Goal: Task Accomplishment & Management: Use online tool/utility

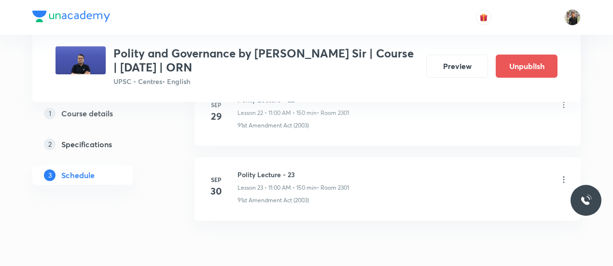
scroll to position [2230, 0]
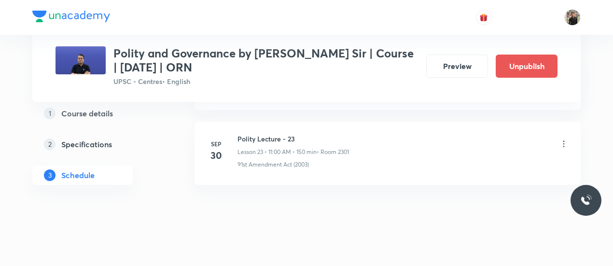
click at [245, 134] on h6 "Polity Lecture - 23" at bounding box center [292, 139] width 111 height 10
copy h6 "Polity Lecture - 23"
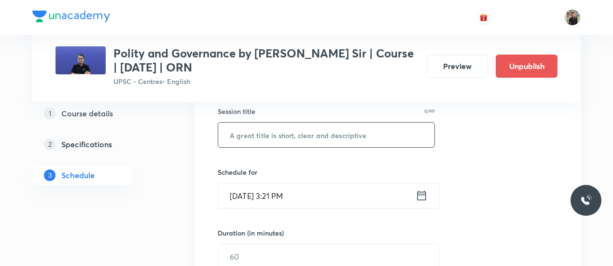
scroll to position [155, 0]
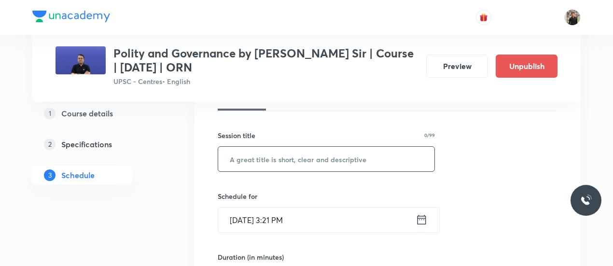
click at [261, 163] on input "text" at bounding box center [326, 159] width 216 height 25
paste input "Polity Lecture - 23"
type input "Polity Lecture - 24"
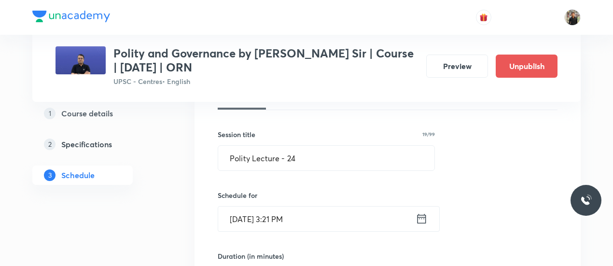
click at [423, 217] on icon at bounding box center [421, 219] width 12 height 14
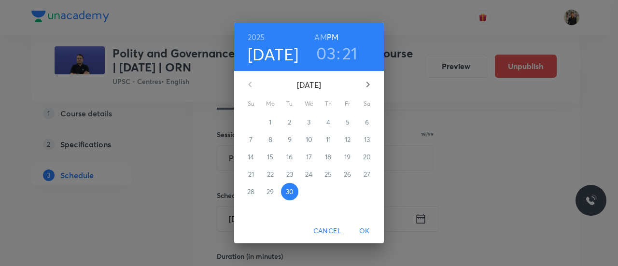
click at [371, 89] on icon "button" at bounding box center [368, 85] width 12 height 12
click at [305, 123] on span "1" at bounding box center [308, 122] width 17 height 10
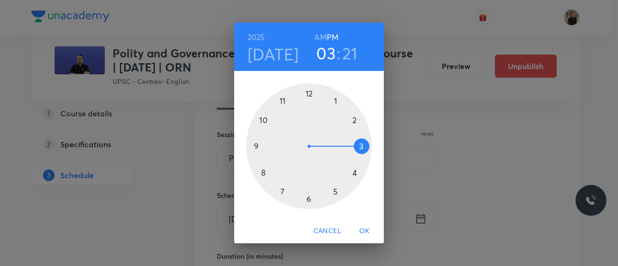
click at [288, 103] on div at bounding box center [308, 145] width 125 height 125
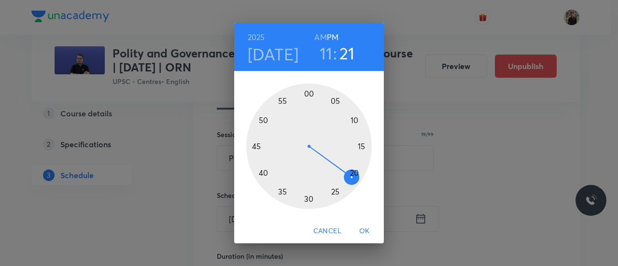
click at [317, 34] on h6 "AM" at bounding box center [320, 37] width 12 height 14
click at [307, 91] on div at bounding box center [308, 145] width 125 height 125
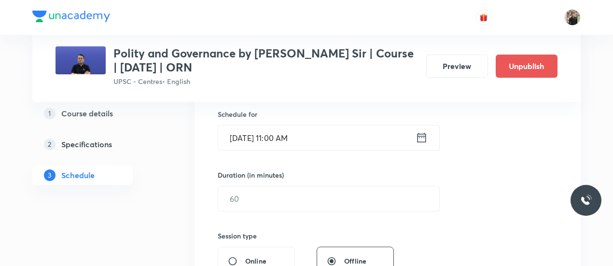
scroll to position [240, 0]
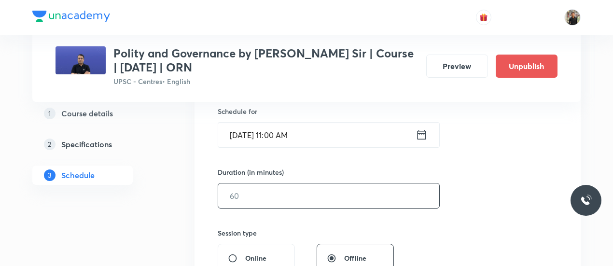
click at [291, 195] on input "text" at bounding box center [328, 195] width 221 height 25
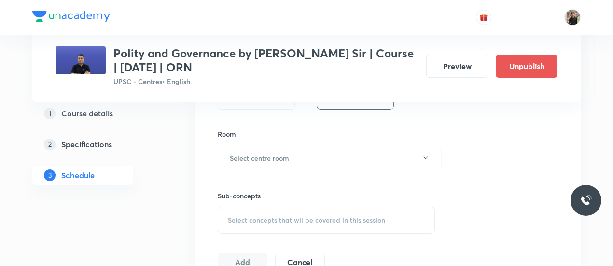
scroll to position [403, 0]
type input "150"
click at [296, 160] on button "Select centre room" at bounding box center [330, 156] width 224 height 27
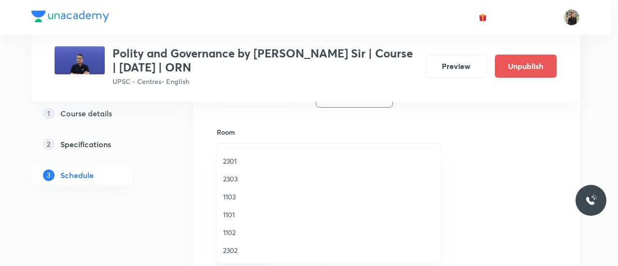
click at [235, 157] on span "2301" at bounding box center [328, 161] width 211 height 10
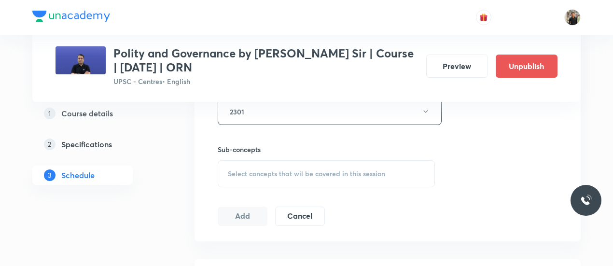
scroll to position [449, 0]
click at [236, 166] on div "Select concepts that wil be covered in this session" at bounding box center [326, 172] width 217 height 27
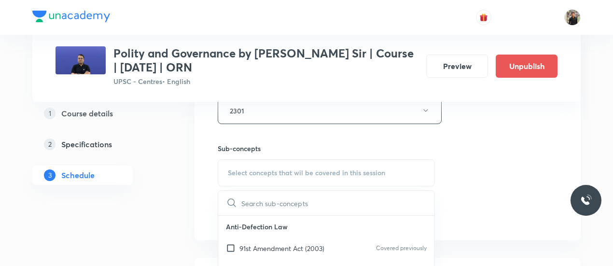
scroll to position [496, 0]
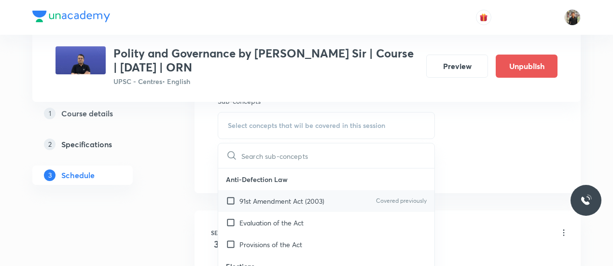
click at [228, 199] on input "checkbox" at bounding box center [233, 201] width 14 height 10
checkbox input "true"
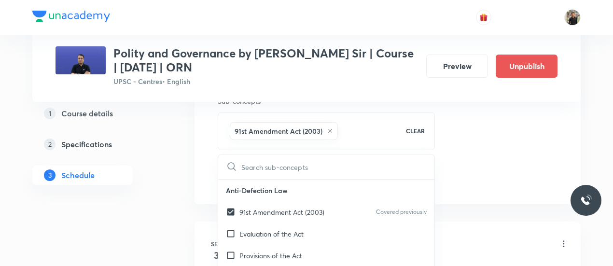
click at [161, 189] on div "1 Course details 2 Specifications 3 Schedule" at bounding box center [97, 150] width 131 height 93
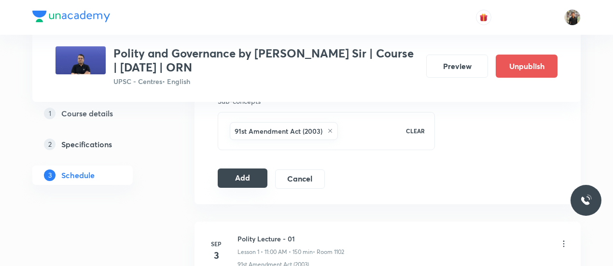
click at [236, 177] on button "Add" at bounding box center [243, 177] width 50 height 19
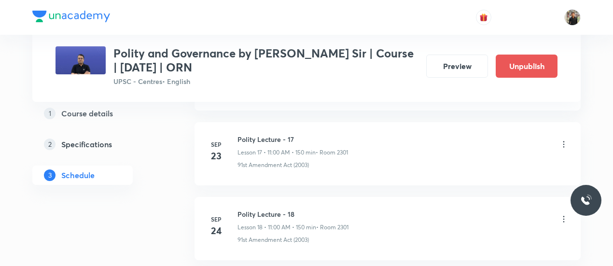
scroll to position [2241, 0]
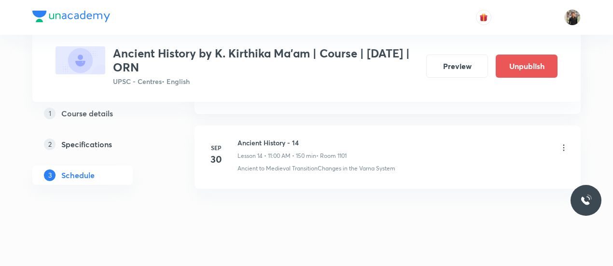
scroll to position [1561, 0]
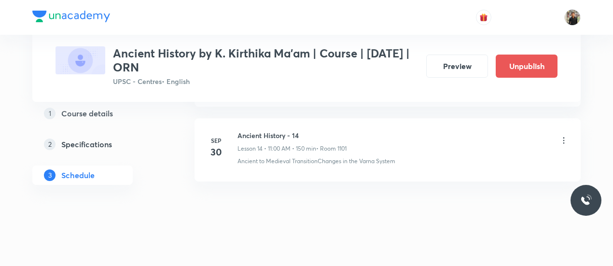
click at [257, 134] on h6 "Ancient History - 14" at bounding box center [291, 135] width 109 height 10
click at [268, 133] on h6 "Ancient History - 14" at bounding box center [291, 135] width 109 height 10
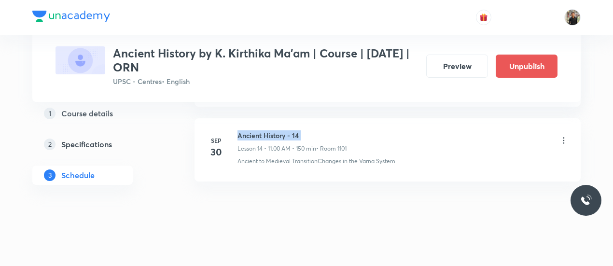
click at [268, 133] on h6 "Ancient History - 14" at bounding box center [291, 135] width 109 height 10
copy h6 "Ancient History - 14"
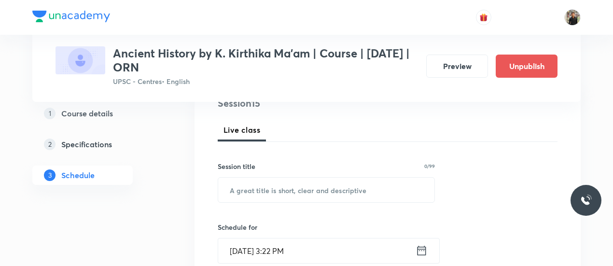
scroll to position [125, 0]
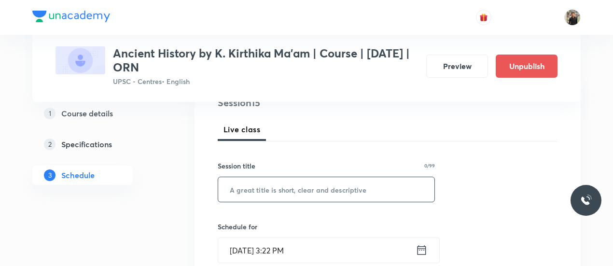
click at [274, 192] on input "text" at bounding box center [326, 189] width 216 height 25
paste input "Ancient History - 14"
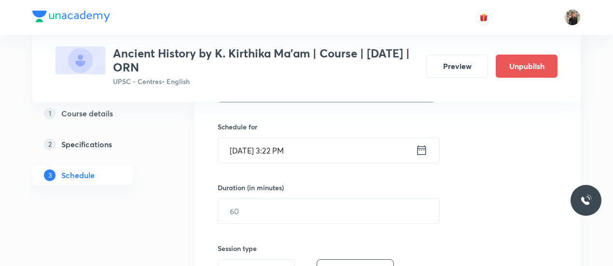
scroll to position [225, 0]
type input "Ancient History - 15"
click at [421, 148] on icon at bounding box center [421, 150] width 12 height 14
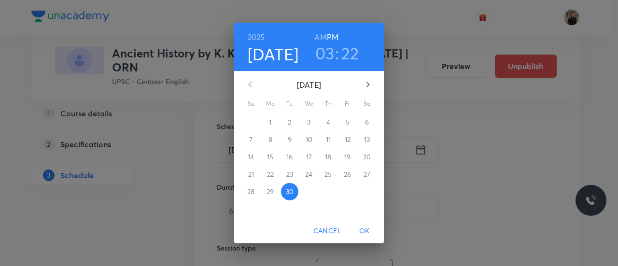
click at [372, 81] on icon "button" at bounding box center [368, 85] width 12 height 12
click at [312, 125] on span "1" at bounding box center [308, 122] width 17 height 10
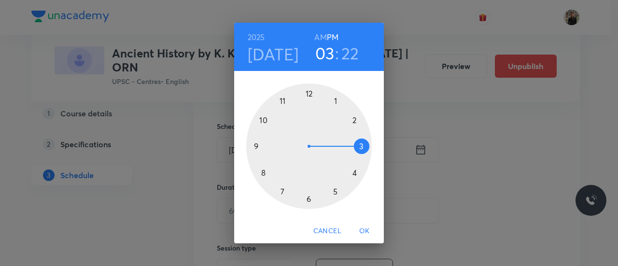
click at [280, 105] on div at bounding box center [308, 145] width 125 height 125
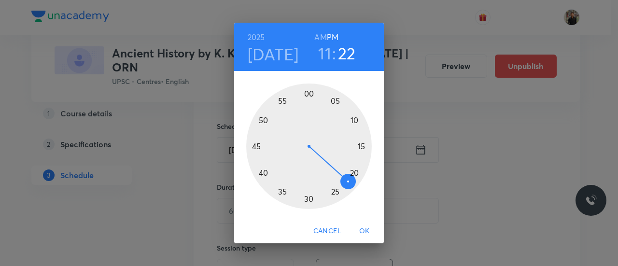
click at [318, 43] on h6 "AM" at bounding box center [320, 37] width 12 height 14
click at [309, 91] on div at bounding box center [308, 145] width 125 height 125
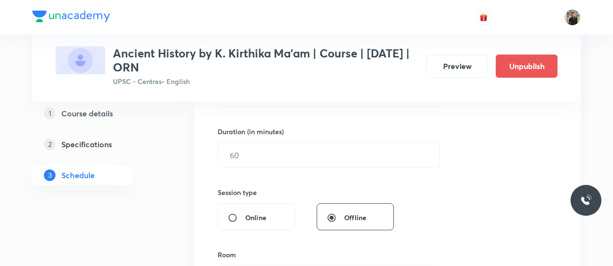
scroll to position [281, 0]
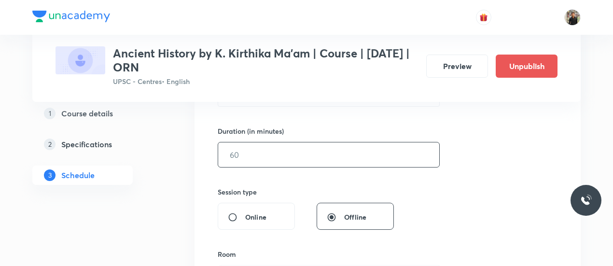
click at [291, 158] on input "text" at bounding box center [328, 154] width 221 height 25
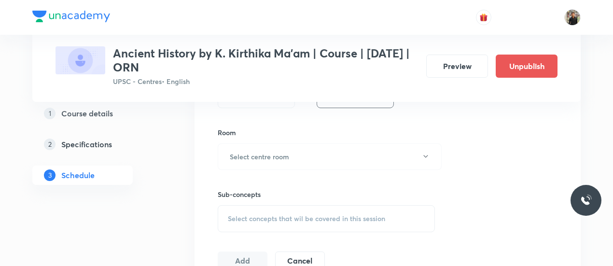
scroll to position [406, 0]
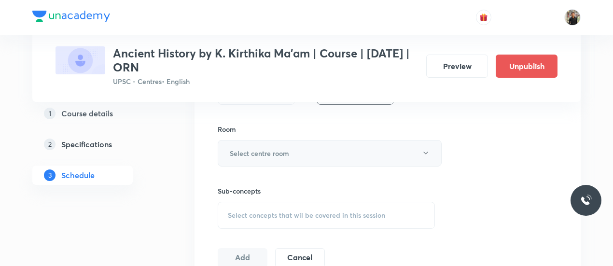
type input "150"
click at [291, 158] on button "Select centre room" at bounding box center [330, 153] width 224 height 27
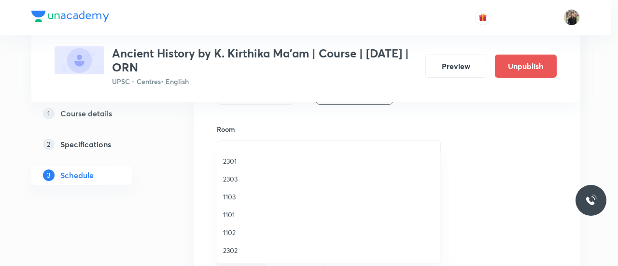
click at [240, 214] on span "1101" at bounding box center [328, 214] width 211 height 10
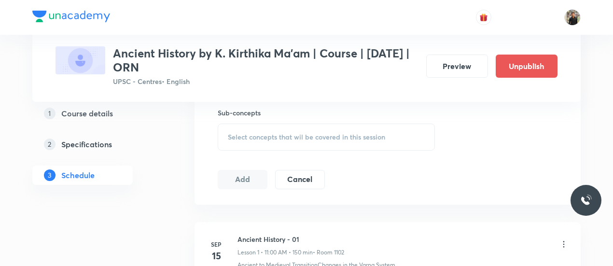
scroll to position [485, 0]
click at [248, 139] on div "Select concepts that wil be covered in this session" at bounding box center [326, 136] width 217 height 27
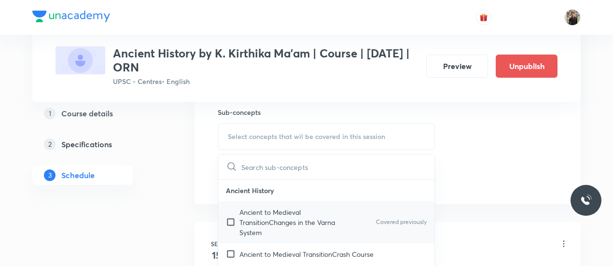
click at [228, 222] on input "checkbox" at bounding box center [233, 222] width 14 height 30
checkbox input "true"
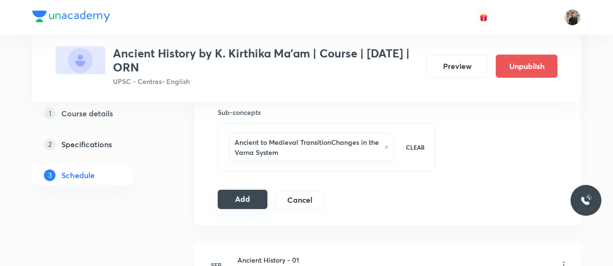
click at [223, 204] on button "Add" at bounding box center [243, 199] width 50 height 19
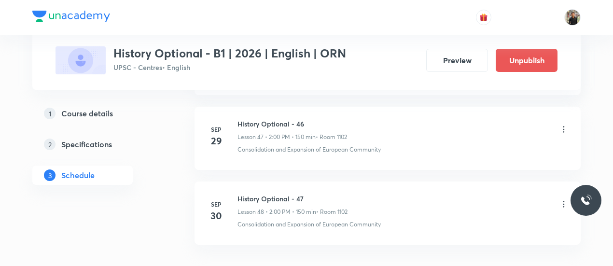
scroll to position [4081, 0]
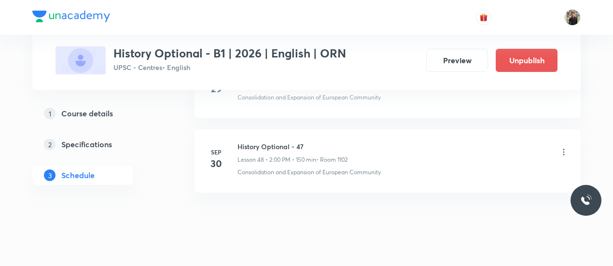
click at [273, 141] on h6 "History Optional - 47" at bounding box center [292, 146] width 110 height 10
copy h6 "History Optional - 47"
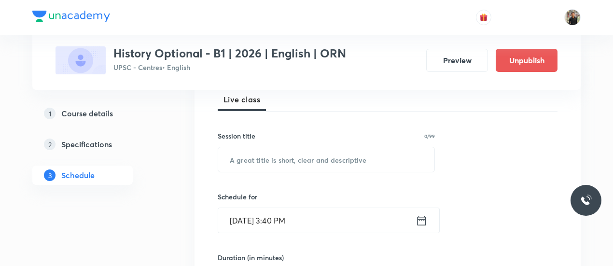
scroll to position [145, 0]
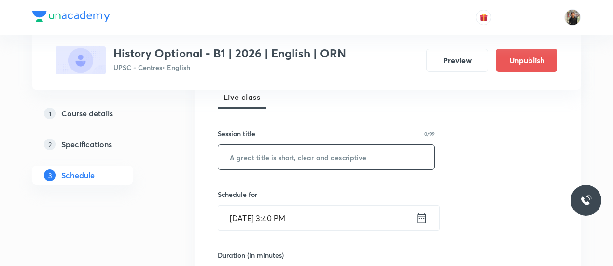
click at [259, 152] on input "text" at bounding box center [326, 157] width 216 height 25
paste input "History Optional - 47"
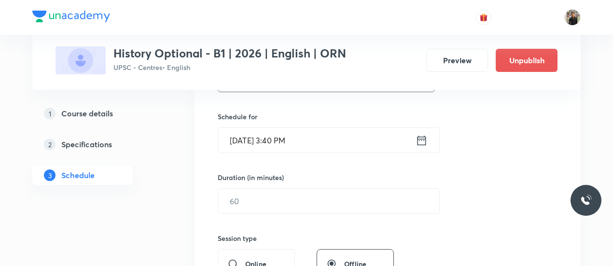
scroll to position [223, 0]
type input "History Optional - 48"
click at [423, 141] on icon at bounding box center [421, 140] width 12 height 14
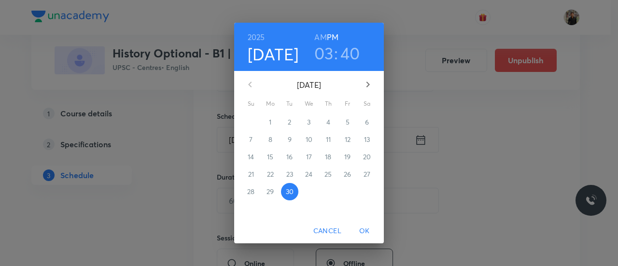
click at [363, 86] on icon "button" at bounding box center [368, 85] width 12 height 12
click at [317, 123] on span "1" at bounding box center [308, 122] width 17 height 10
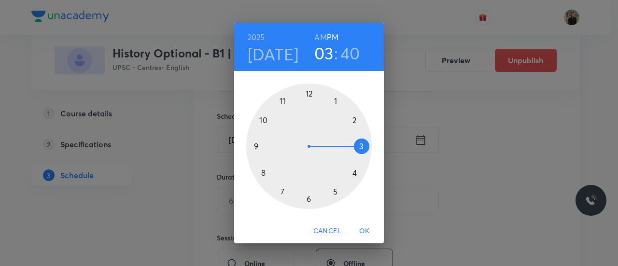
click at [353, 118] on div at bounding box center [308, 145] width 125 height 125
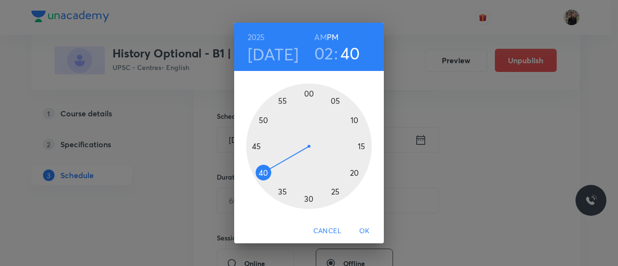
click at [307, 92] on div at bounding box center [308, 145] width 125 height 125
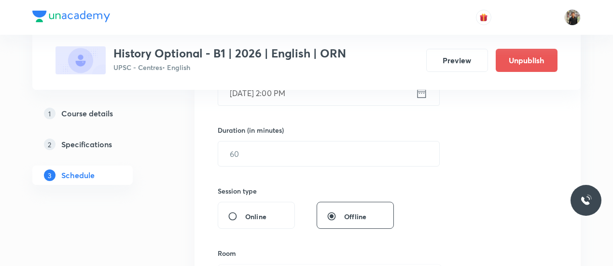
scroll to position [271, 0]
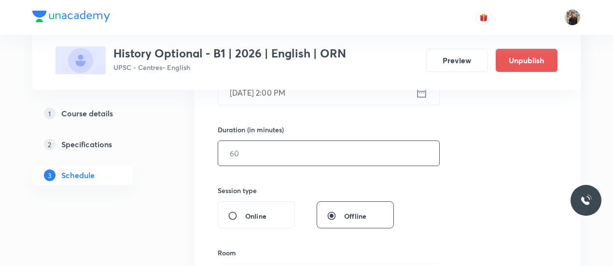
click at [310, 145] on input "text" at bounding box center [328, 153] width 221 height 25
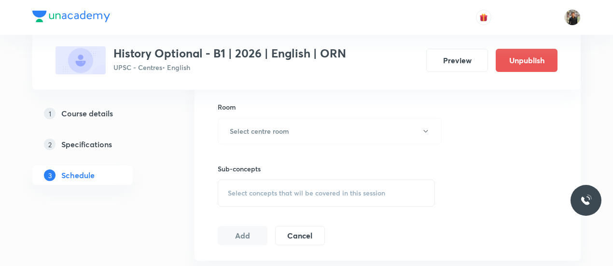
scroll to position [418, 0]
type input "150"
click at [303, 134] on button "Select centre room" at bounding box center [330, 129] width 224 height 27
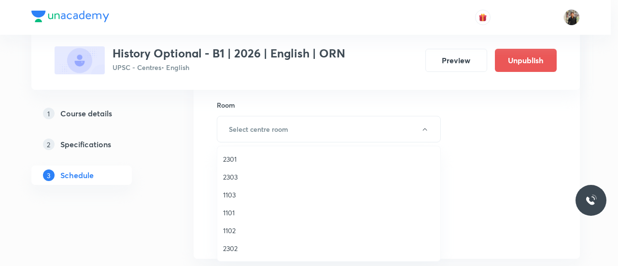
click at [237, 234] on span "1102" at bounding box center [328, 230] width 211 height 10
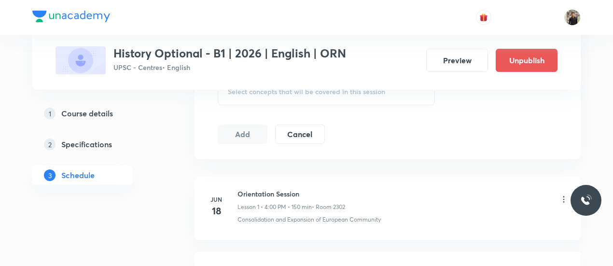
scroll to position [479, 0]
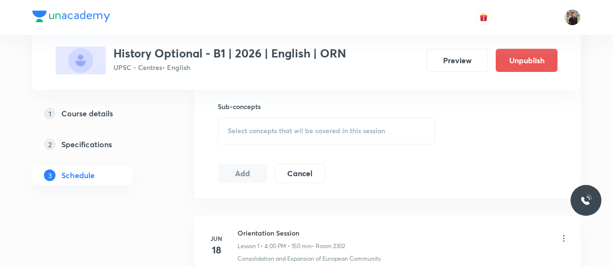
click at [257, 134] on span "Select concepts that wil be covered in this session" at bounding box center [306, 131] width 157 height 8
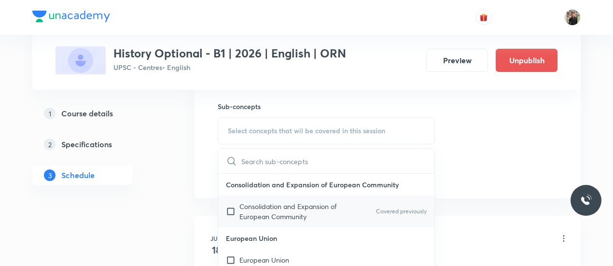
click at [230, 208] on input "checkbox" at bounding box center [233, 211] width 14 height 20
checkbox input "true"
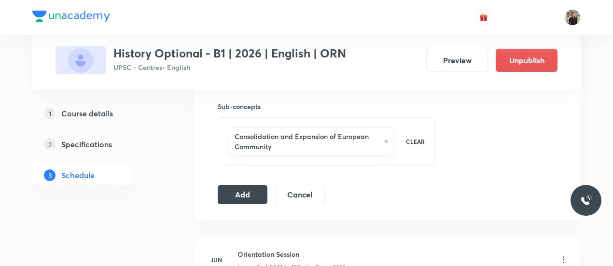
click at [230, 197] on button "Add" at bounding box center [243, 193] width 50 height 19
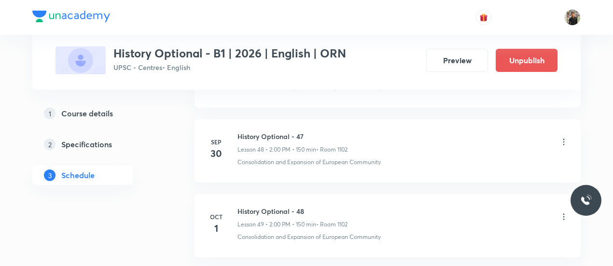
scroll to position [3713, 0]
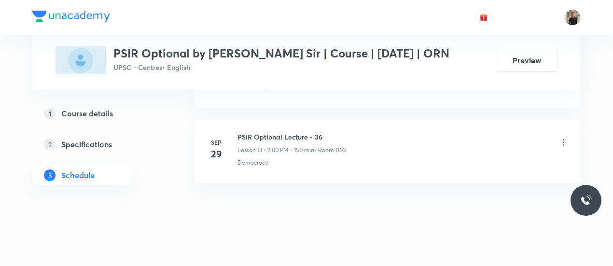
scroll to position [1474, 0]
click at [255, 130] on h6 "PSIR Optional Lecture - 36" at bounding box center [291, 135] width 108 height 10
copy h6 "PSIR Optional Lecture - 36"
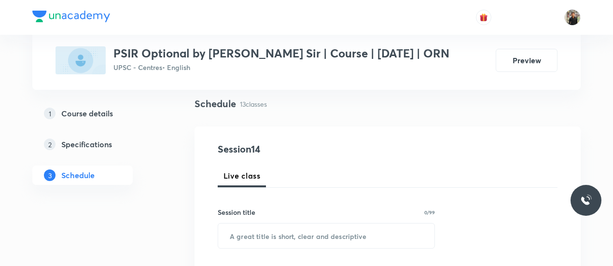
scroll to position [124, 0]
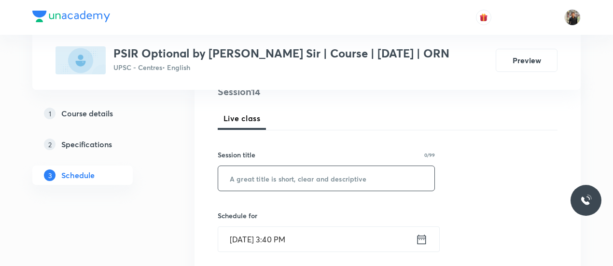
click at [259, 178] on input "text" at bounding box center [326, 178] width 216 height 25
paste input "PSIR Optional Lecture - 36"
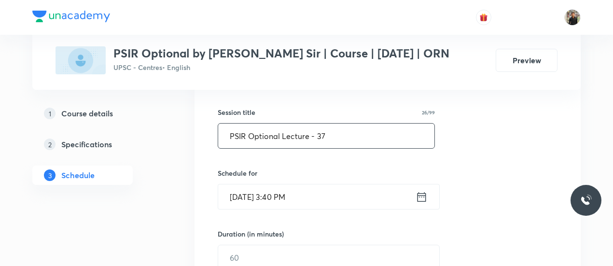
scroll to position [168, 0]
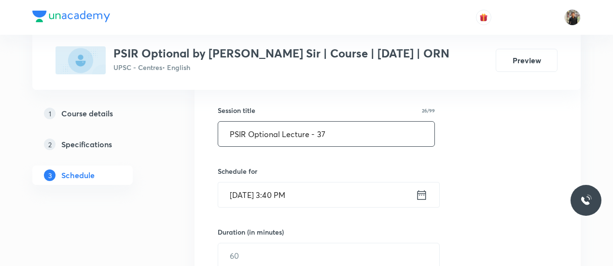
type input "PSIR Optional Lecture - 37"
click at [427, 197] on icon at bounding box center [421, 195] width 12 height 14
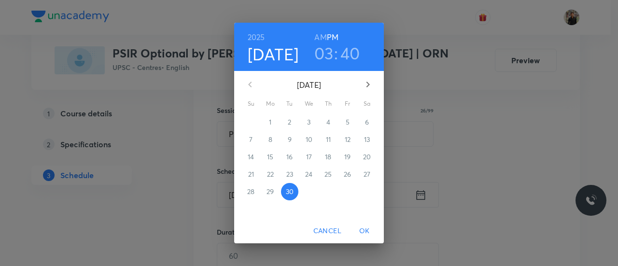
click at [373, 82] on icon "button" at bounding box center [368, 85] width 12 height 12
click at [310, 126] on p "1" at bounding box center [308, 122] width 2 height 10
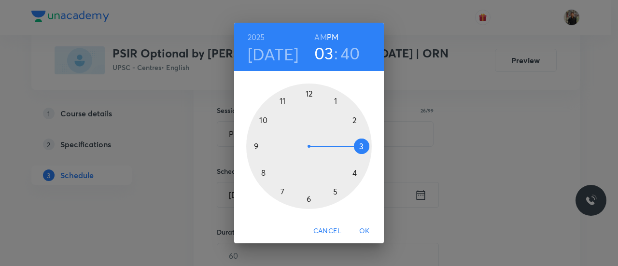
click at [353, 119] on div at bounding box center [308, 145] width 125 height 125
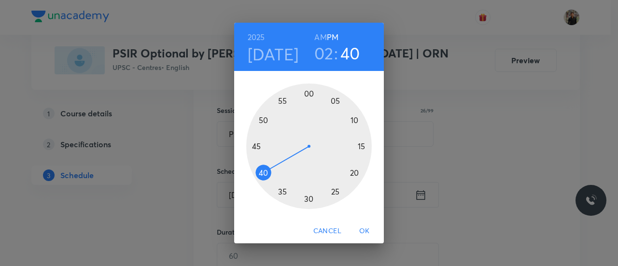
click at [308, 93] on div at bounding box center [308, 145] width 125 height 125
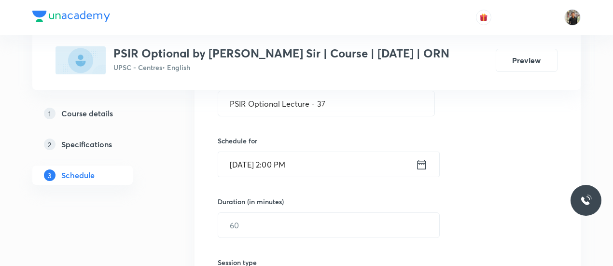
scroll to position [199, 0]
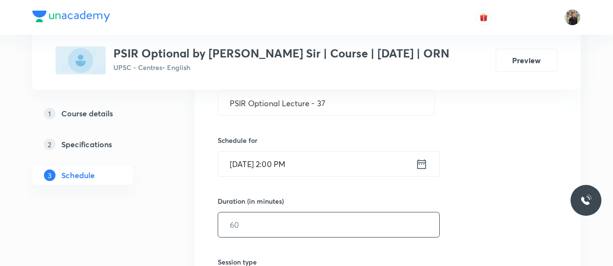
click at [288, 212] on input "text" at bounding box center [328, 224] width 221 height 25
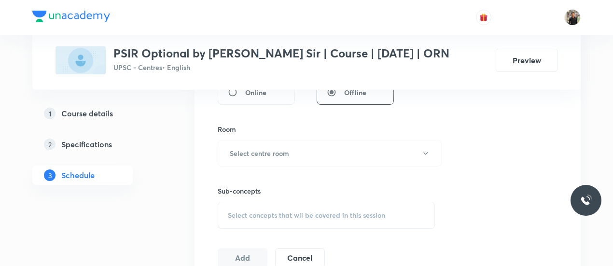
scroll to position [395, 0]
type input "150"
click at [276, 147] on h6 "Select centre room" at bounding box center [259, 152] width 59 height 10
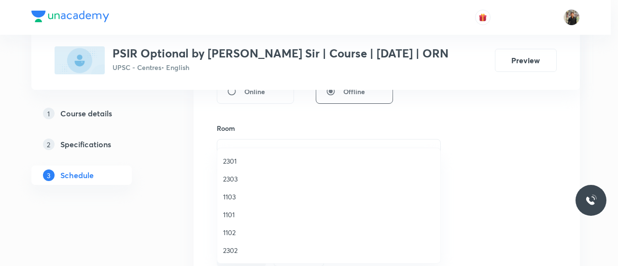
click at [231, 196] on span "1103" at bounding box center [328, 197] width 211 height 10
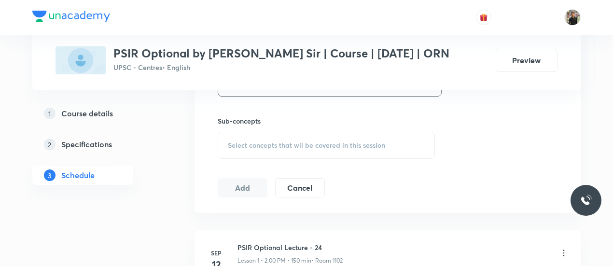
scroll to position [465, 0]
click at [239, 136] on div "Select concepts that wil be covered in this session" at bounding box center [326, 144] width 217 height 27
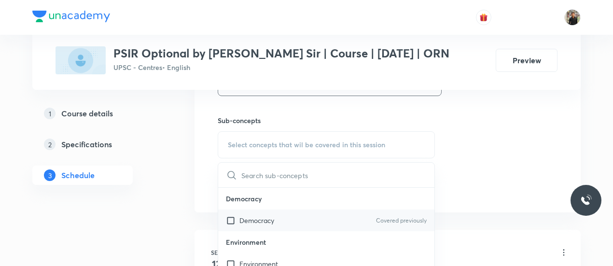
click at [230, 221] on input "checkbox" at bounding box center [233, 220] width 14 height 10
checkbox input "true"
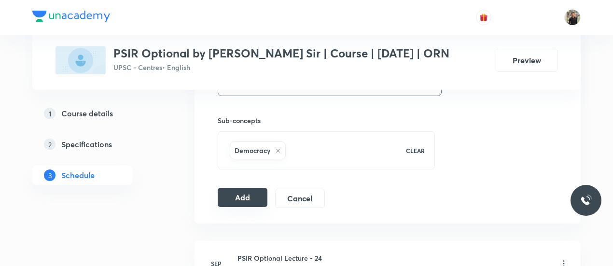
click at [224, 201] on button "Add" at bounding box center [243, 197] width 50 height 19
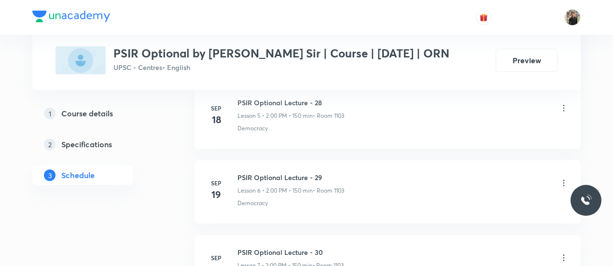
scroll to position [477, 0]
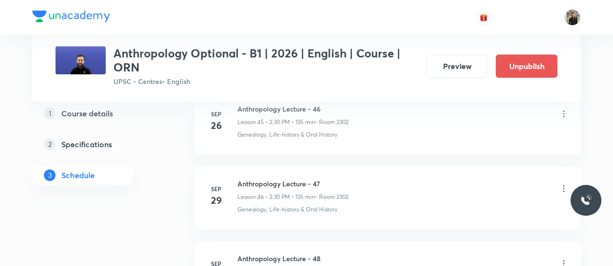
scroll to position [4018, 0]
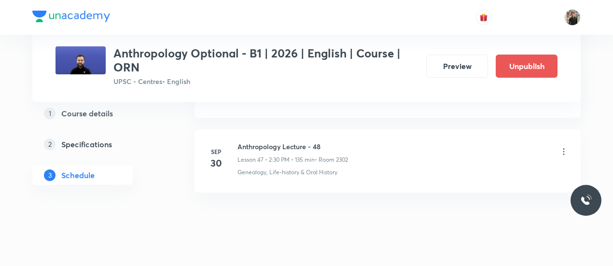
click at [259, 141] on h6 "Anthropology Lecture - 48" at bounding box center [292, 146] width 111 height 10
copy h6 "Anthropology Lecture - 48"
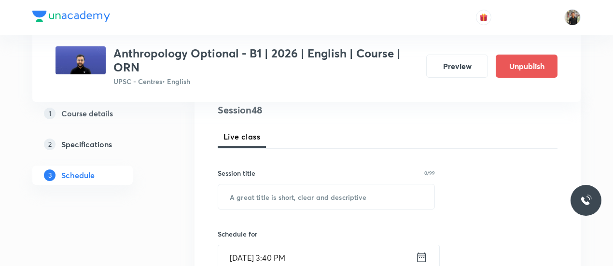
scroll to position [119, 0]
click at [266, 185] on input "text" at bounding box center [326, 195] width 216 height 25
paste input "Anthropology Lecture - 48"
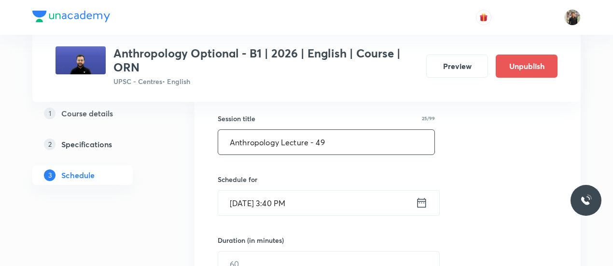
scroll to position [173, 0]
type input "Anthropology Lecture - 49"
click at [421, 203] on icon at bounding box center [421, 202] width 12 height 14
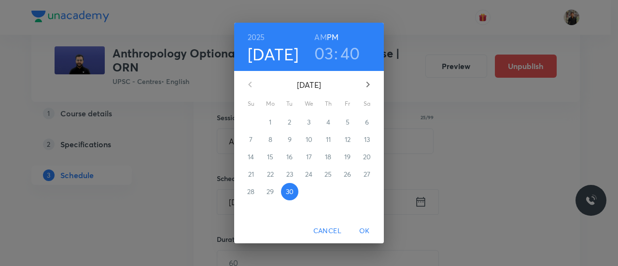
click at [371, 92] on button "button" at bounding box center [367, 84] width 23 height 23
click at [314, 128] on button "1" at bounding box center [308, 121] width 17 height 17
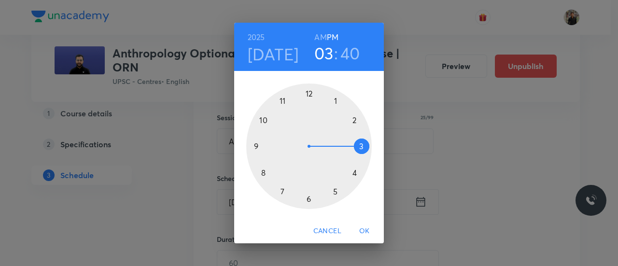
click at [354, 115] on div at bounding box center [308, 145] width 125 height 125
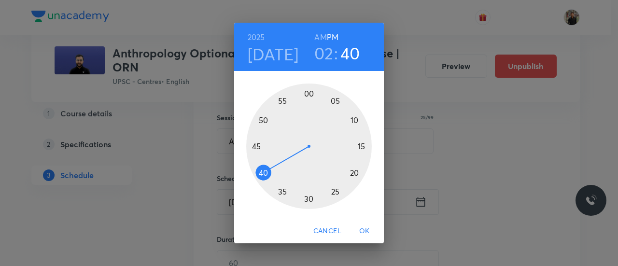
click at [309, 196] on div at bounding box center [308, 145] width 125 height 125
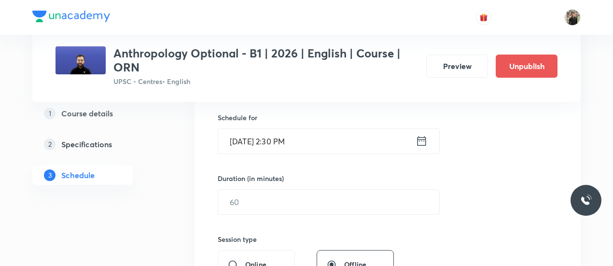
scroll to position [240, 0]
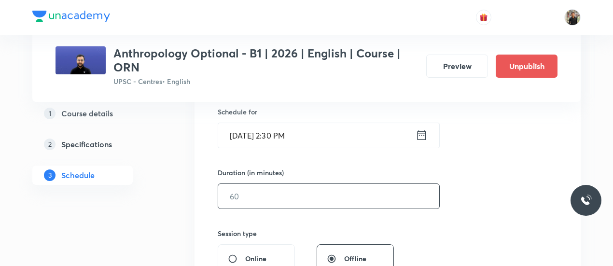
click at [303, 202] on input "text" at bounding box center [328, 196] width 221 height 25
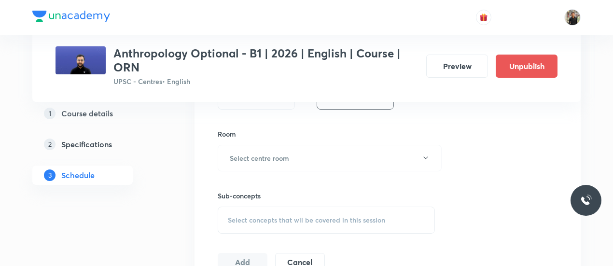
scroll to position [402, 0]
type input "135"
click at [301, 157] on button "Select centre room" at bounding box center [330, 157] width 224 height 27
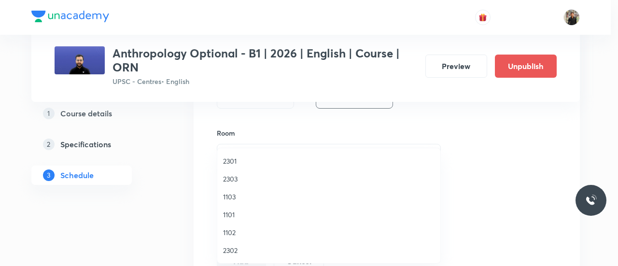
click at [241, 249] on span "2302" at bounding box center [328, 250] width 211 height 10
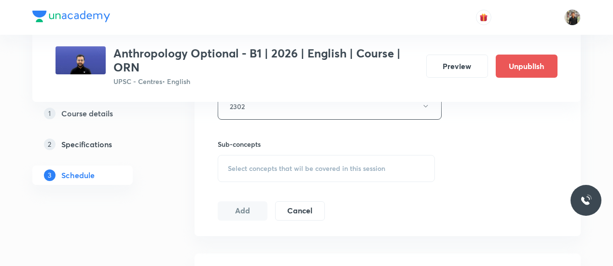
scroll to position [455, 0]
click at [256, 169] on div "Select concepts that wil be covered in this session" at bounding box center [326, 166] width 217 height 27
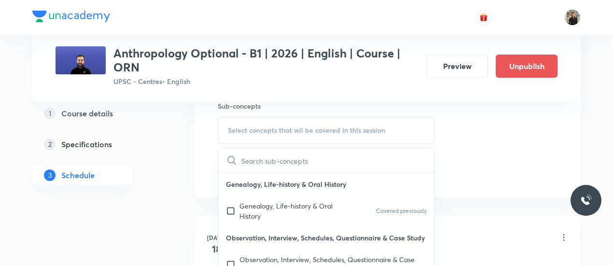
scroll to position [493, 0]
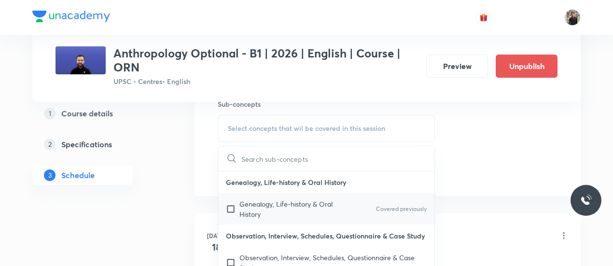
click at [229, 208] on input "checkbox" at bounding box center [233, 209] width 14 height 20
checkbox input "true"
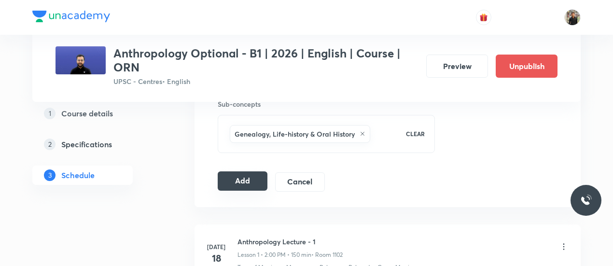
click at [230, 187] on button "Add" at bounding box center [243, 180] width 50 height 19
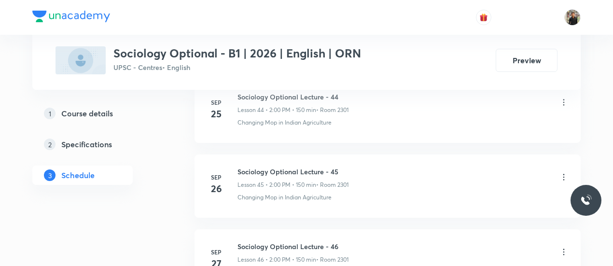
scroll to position [4068, 0]
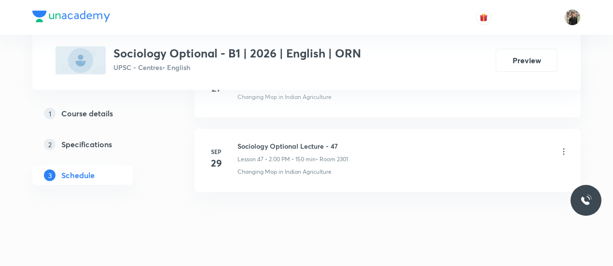
click at [282, 141] on h6 "Sociology Optional Lecture - 47" at bounding box center [292, 146] width 111 height 10
copy h6 "Sociology Optional Lecture - 47"
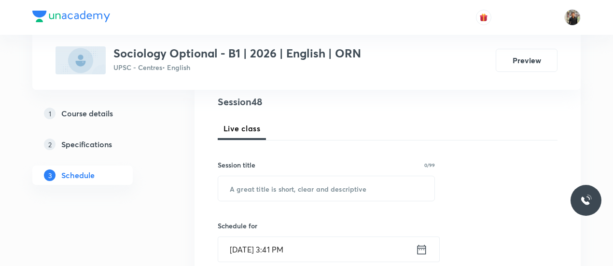
scroll to position [120, 0]
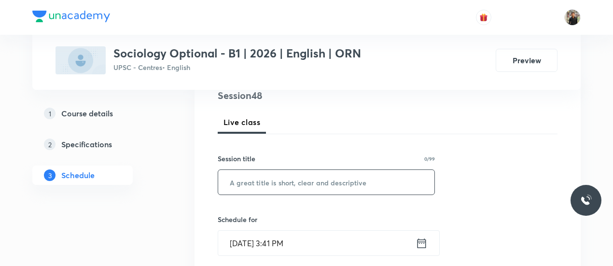
click at [274, 182] on input "text" at bounding box center [326, 182] width 216 height 25
paste input "Sociology Optional Lecture - 47"
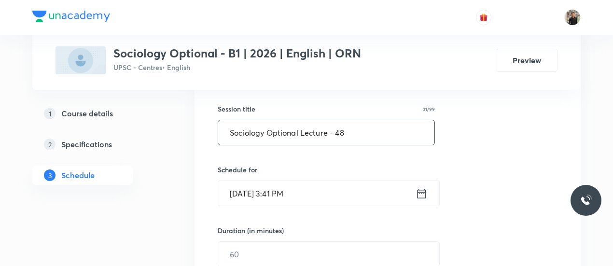
scroll to position [170, 0]
type input "Sociology Optional Lecture - 48"
click at [420, 191] on icon at bounding box center [421, 193] width 12 height 14
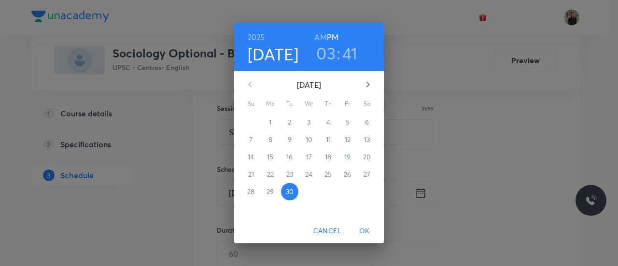
click at [368, 86] on icon "button" at bounding box center [368, 85] width 12 height 12
click at [327, 128] on button "2" at bounding box center [327, 121] width 17 height 17
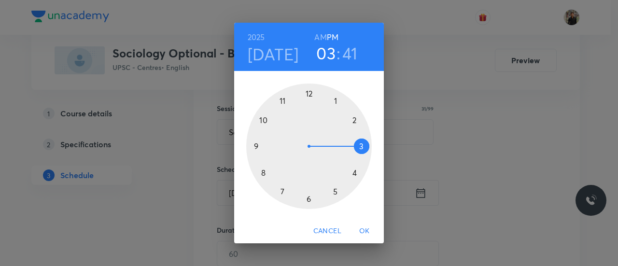
click at [266, 55] on h4 "Oct 2" at bounding box center [273, 54] width 51 height 20
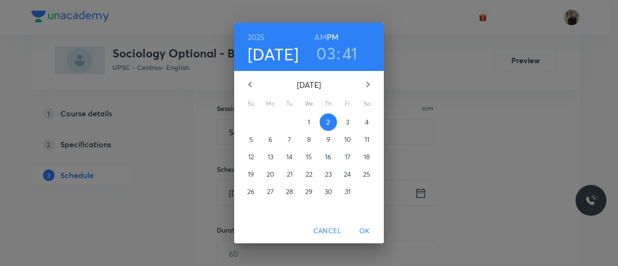
click at [306, 124] on span "1" at bounding box center [308, 122] width 17 height 10
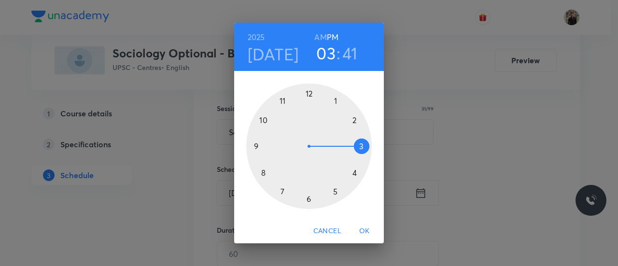
click at [349, 118] on div at bounding box center [308, 145] width 125 height 125
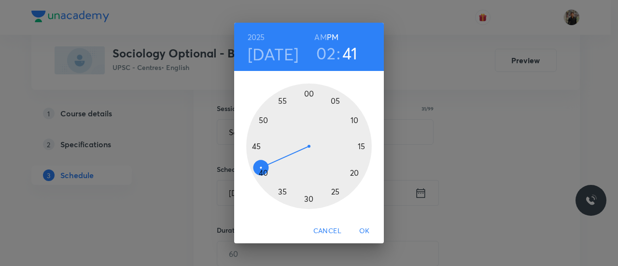
click at [308, 94] on div at bounding box center [308, 145] width 125 height 125
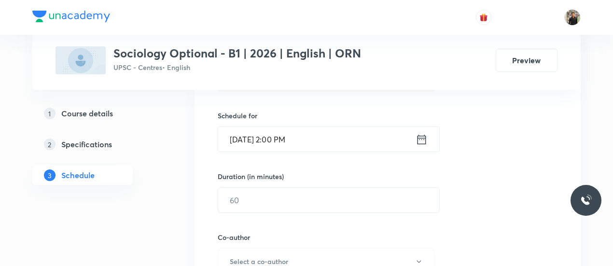
scroll to position [224, 0]
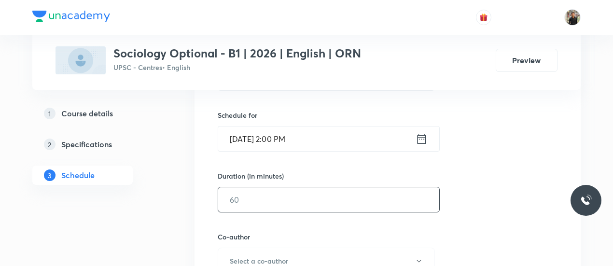
click at [298, 207] on input "text" at bounding box center [328, 199] width 221 height 25
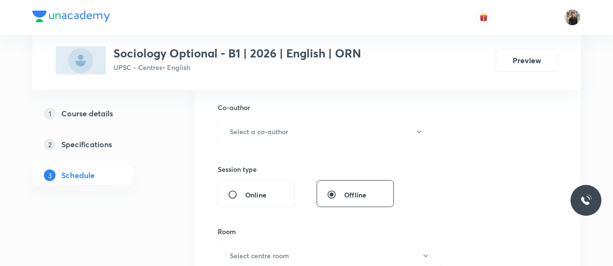
scroll to position [355, 0]
type input "150"
click at [305, 134] on button "Select a co-author" at bounding box center [326, 130] width 217 height 27
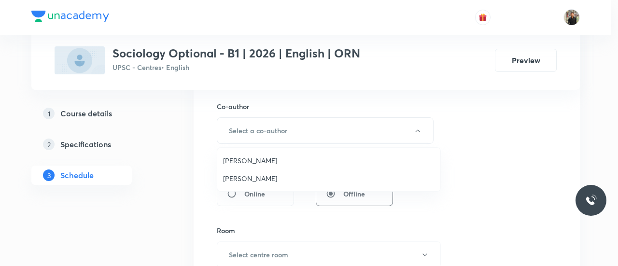
click at [269, 176] on span "Praveen Kishore" at bounding box center [328, 178] width 211 height 10
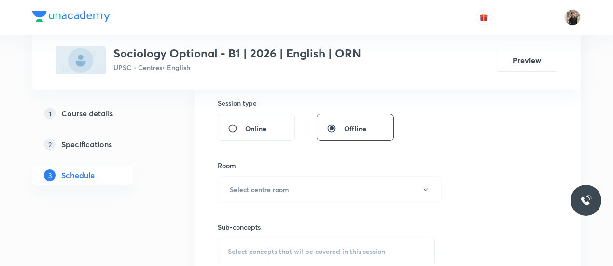
scroll to position [421, 0]
click at [269, 176] on button "Select centre room" at bounding box center [330, 188] width 224 height 27
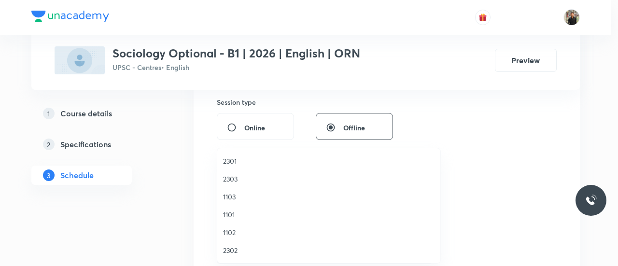
click at [227, 151] on ul "2301 2303 1103 1101 1102 2302" at bounding box center [328, 205] width 223 height 115
click at [230, 156] on span "2301" at bounding box center [328, 161] width 211 height 10
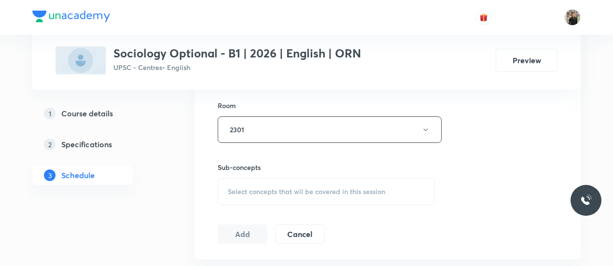
scroll to position [530, 0]
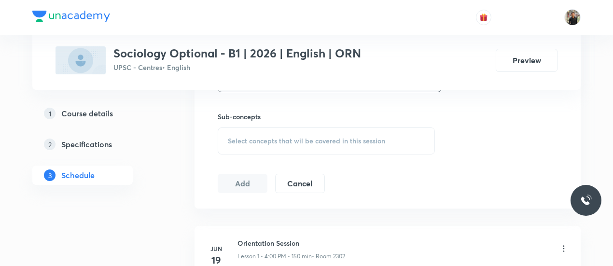
click at [233, 144] on div "Select concepts that wil be covered in this session" at bounding box center [326, 140] width 217 height 27
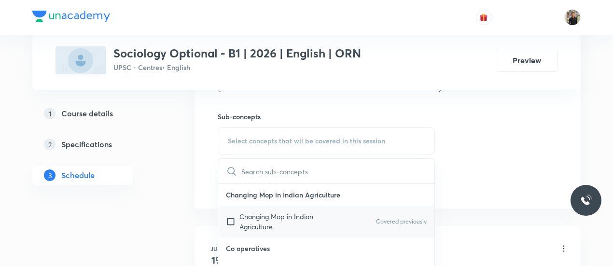
click at [234, 220] on input "checkbox" at bounding box center [233, 221] width 14 height 20
checkbox input "true"
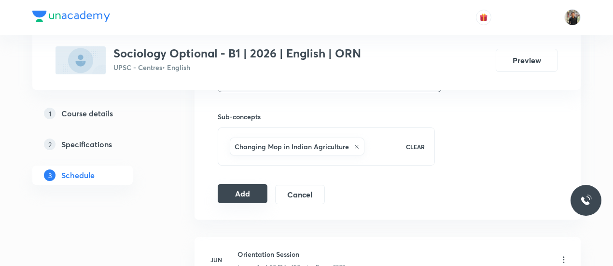
click at [250, 188] on button "Add" at bounding box center [243, 193] width 50 height 19
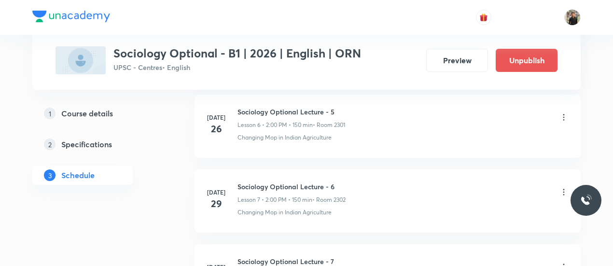
scroll to position [614, 0]
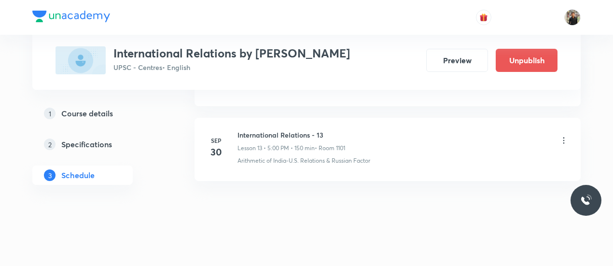
click at [287, 132] on h6 "International Relations - 13" at bounding box center [291, 135] width 108 height 10
copy h6 "International Relations - 13"
click at [287, 132] on h6 "International Relations - 13" at bounding box center [291, 135] width 108 height 10
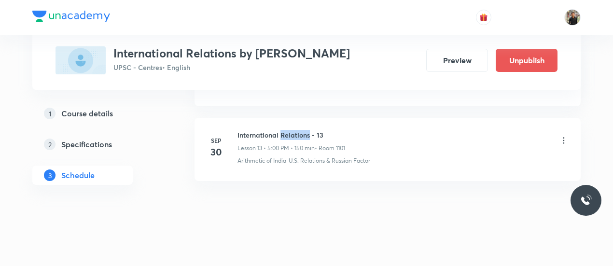
click at [287, 132] on h6 "International Relations - 13" at bounding box center [291, 135] width 108 height 10
copy h6 "International Relations - 13"
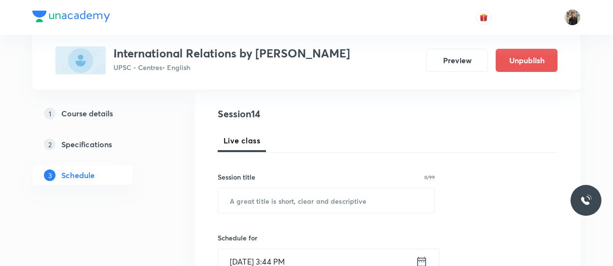
scroll to position [103, 0]
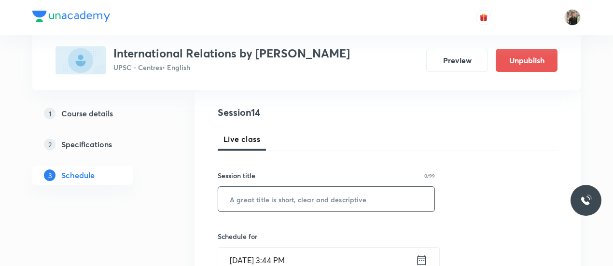
click at [287, 198] on input "text" at bounding box center [326, 199] width 216 height 25
paste input "International Relations - 13"
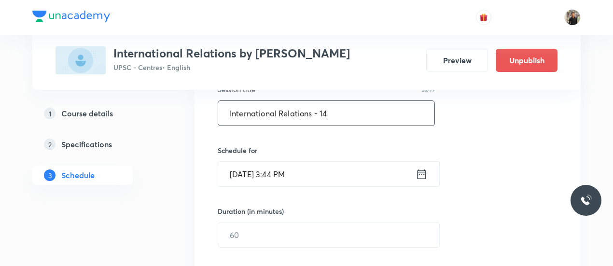
scroll to position [191, 0]
type input "International Relations - 14"
click at [421, 173] on icon at bounding box center [421, 173] width 12 height 14
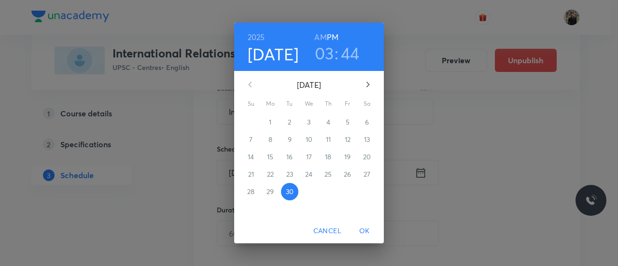
click at [371, 82] on icon "button" at bounding box center [368, 85] width 12 height 12
click at [310, 125] on span "1" at bounding box center [308, 122] width 17 height 10
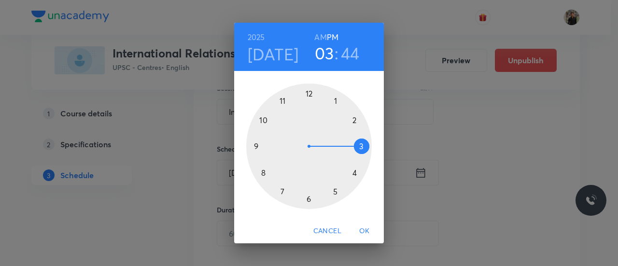
click at [335, 189] on div at bounding box center [308, 145] width 125 height 125
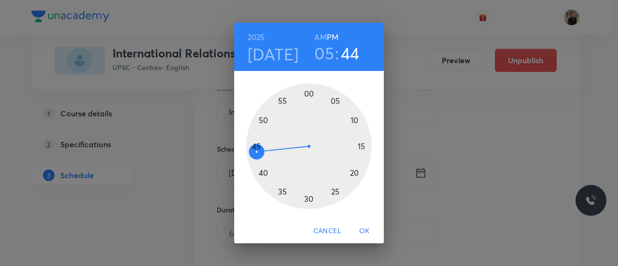
click at [309, 95] on div at bounding box center [308, 145] width 125 height 125
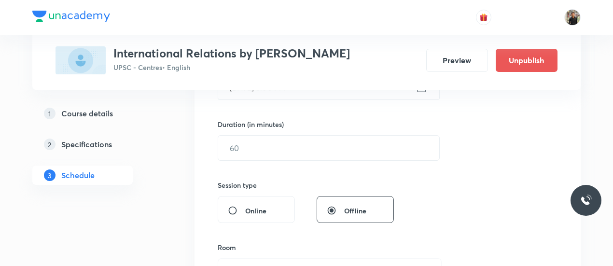
scroll to position [278, 0]
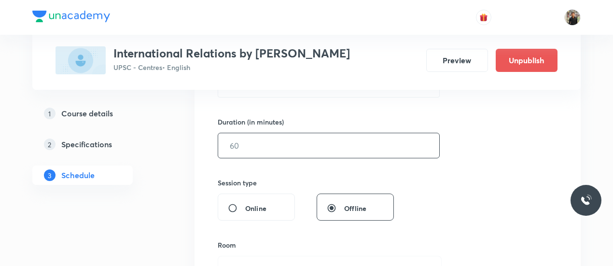
click at [295, 138] on input "text" at bounding box center [328, 145] width 221 height 25
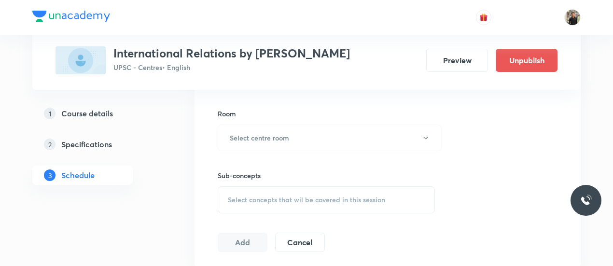
scroll to position [411, 0]
type input "150"
click at [295, 138] on button "Select centre room" at bounding box center [330, 137] width 224 height 27
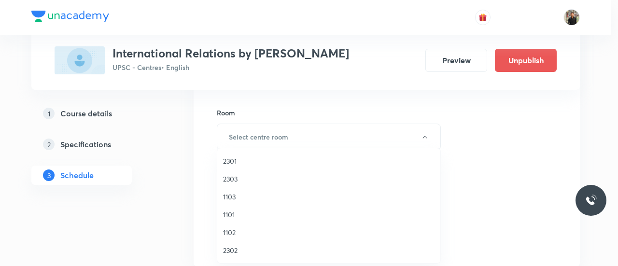
click at [245, 207] on li "1101" at bounding box center [328, 215] width 223 height 18
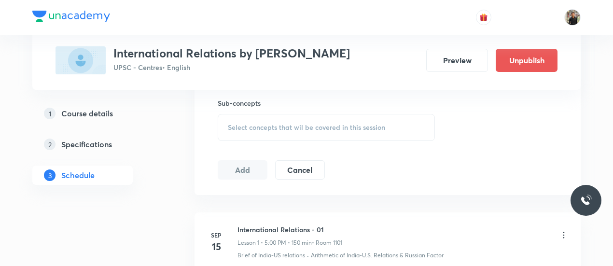
scroll to position [483, 0]
click at [251, 127] on span "Select concepts that wil be covered in this session" at bounding box center [306, 127] width 157 height 8
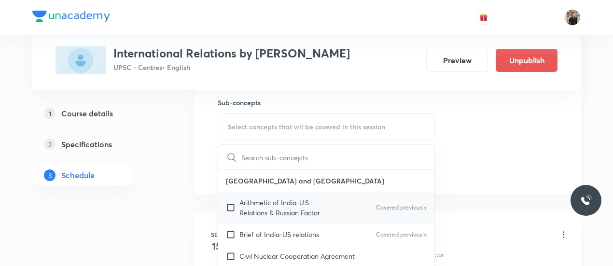
click at [229, 203] on input "checkbox" at bounding box center [233, 207] width 14 height 20
checkbox input "true"
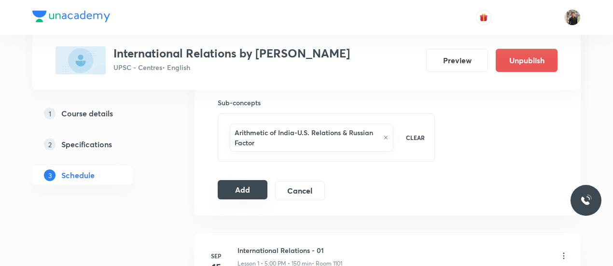
click at [238, 194] on button "Add" at bounding box center [243, 189] width 50 height 19
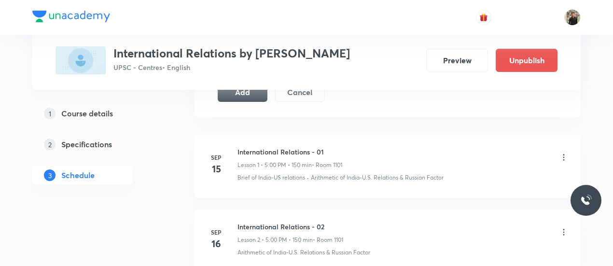
scroll to position [581, 0]
